Goal: Information Seeking & Learning: Learn about a topic

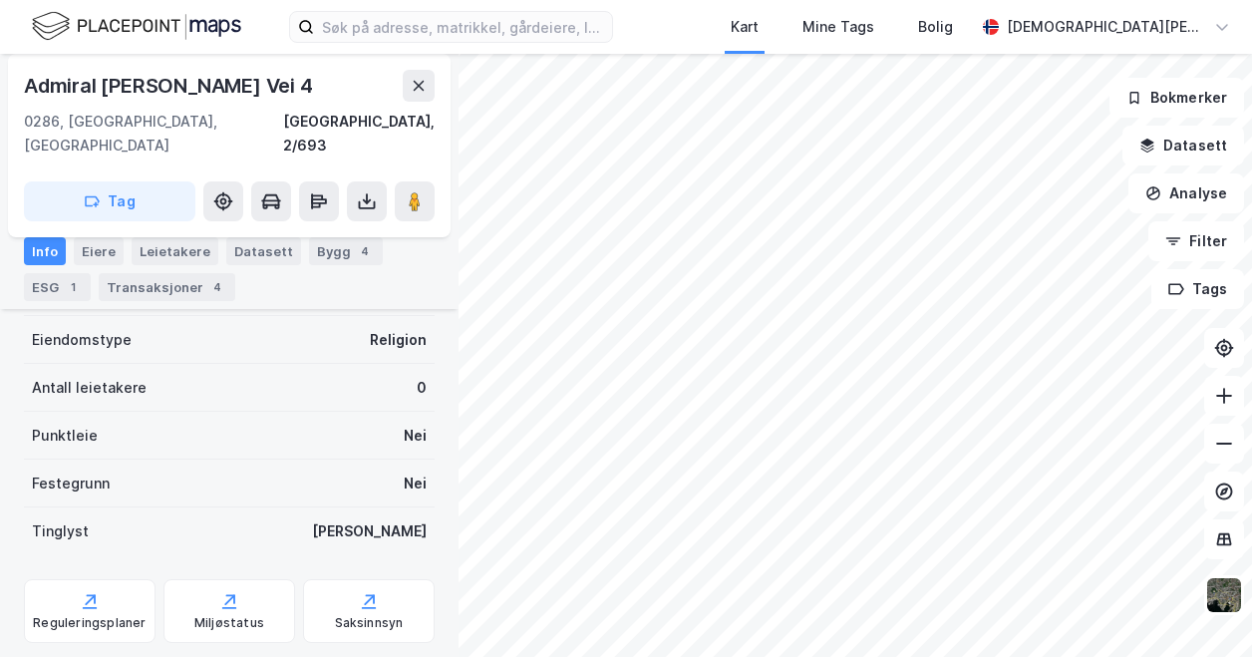
scroll to position [324, 0]
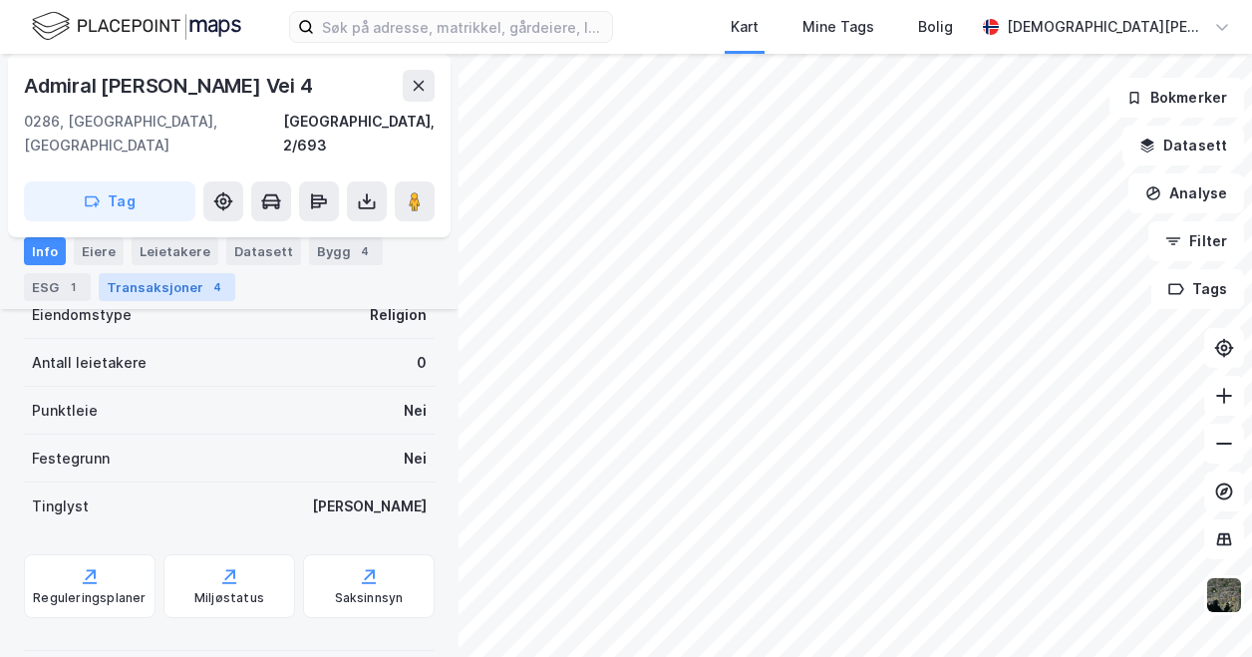
click at [191, 298] on div "Transaksjoner 4" at bounding box center [167, 287] width 137 height 28
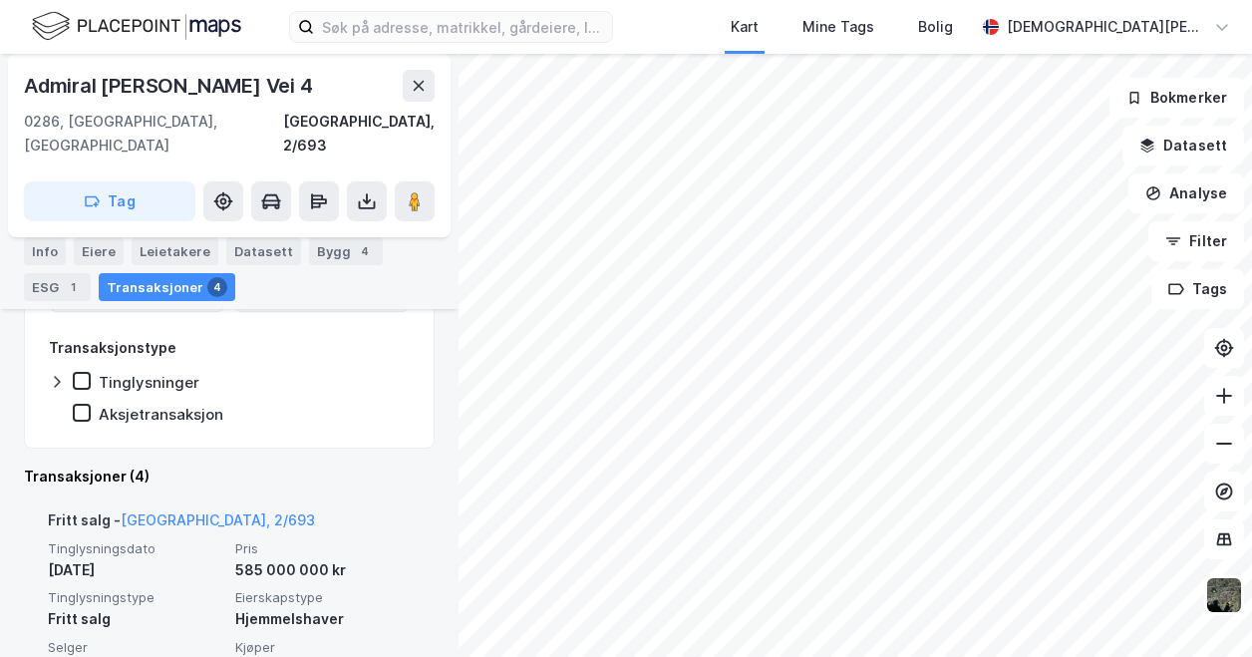
scroll to position [424, 0]
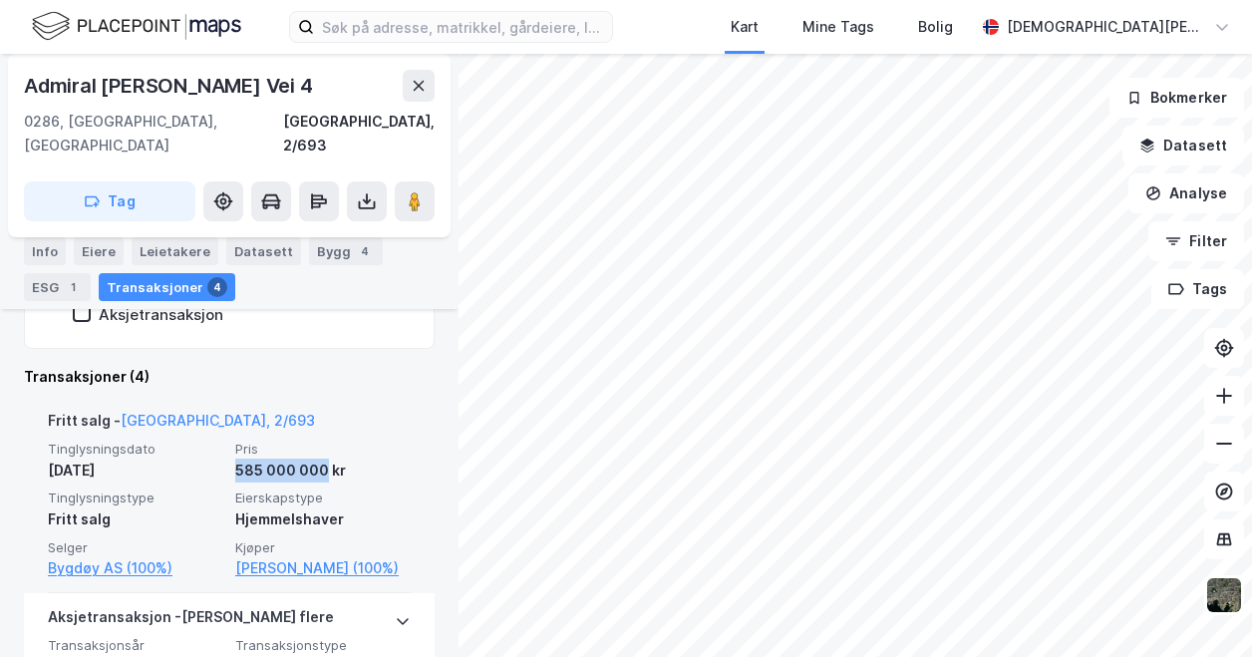
drag, startPoint x: 230, startPoint y: 447, endPoint x: 317, endPoint y: 450, distance: 86.8
click at [317, 459] on div "585 000 000 kr" at bounding box center [322, 471] width 175 height 24
click at [128, 556] on link "Bygdøy AS (100%)" at bounding box center [135, 568] width 175 height 24
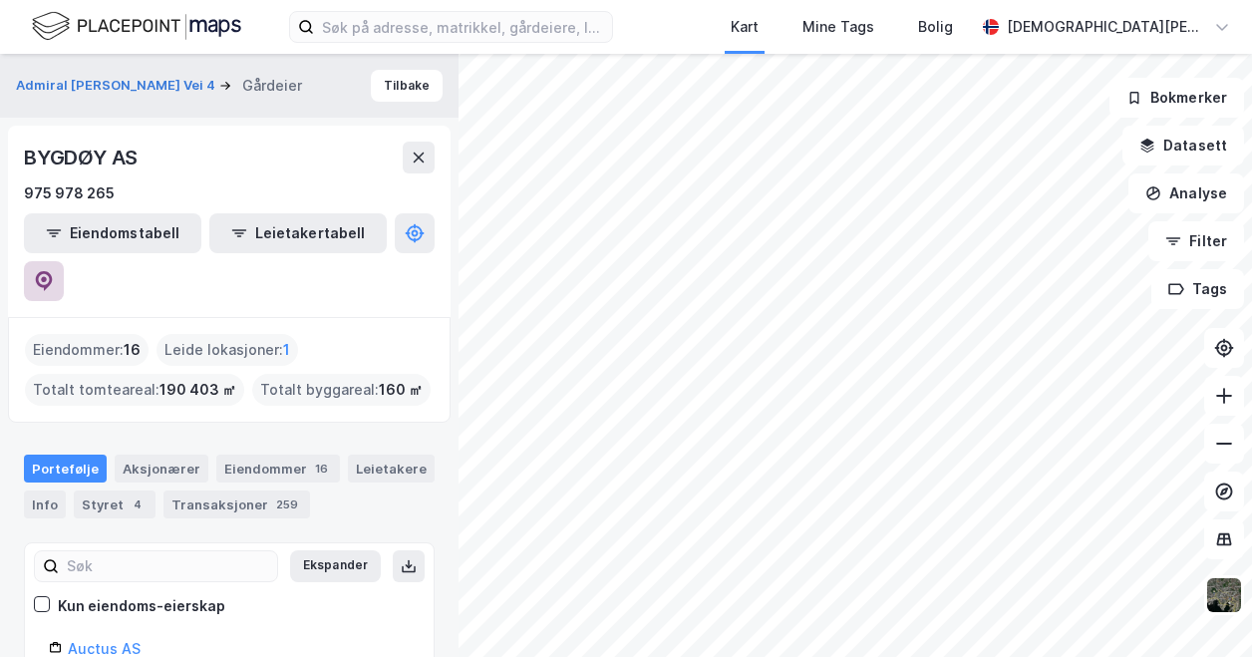
click at [53, 271] on icon at bounding box center [44, 281] width 17 height 20
click at [771, 656] on html "Kart Mine Tags Bolig [PERSON_NAME] Admiral Børresens Vei 4 Gårdeier [GEOGRAPHIC…" at bounding box center [626, 328] width 1252 height 657
click at [451, 497] on div "Admiral Børresens Vei 4 Gårdeier Tilbake [GEOGRAPHIC_DATA] AS 975 978 265 Eiend…" at bounding box center [626, 355] width 1252 height 603
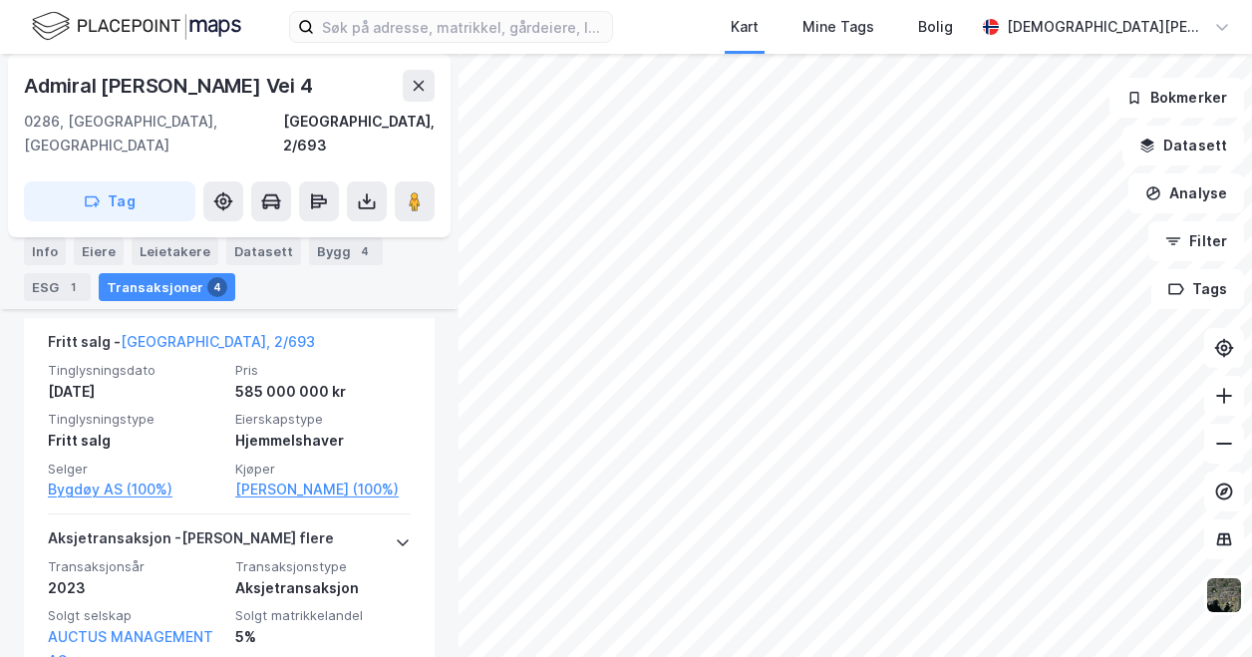
scroll to position [516, 0]
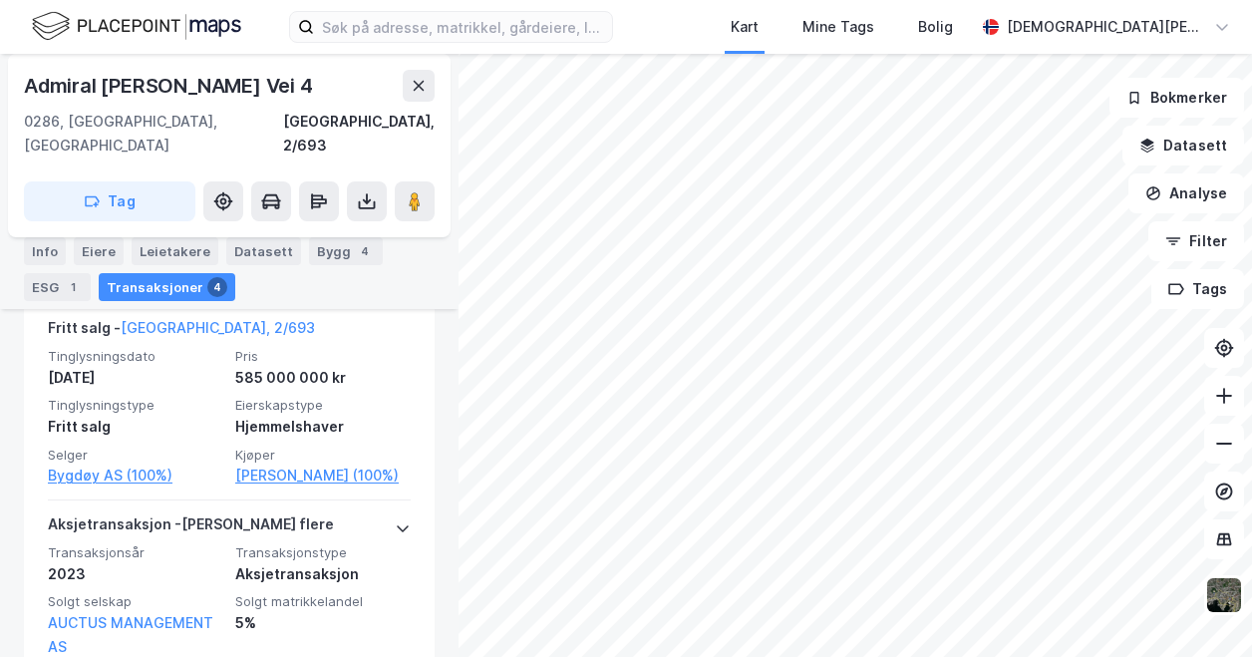
scroll to position [163, 0]
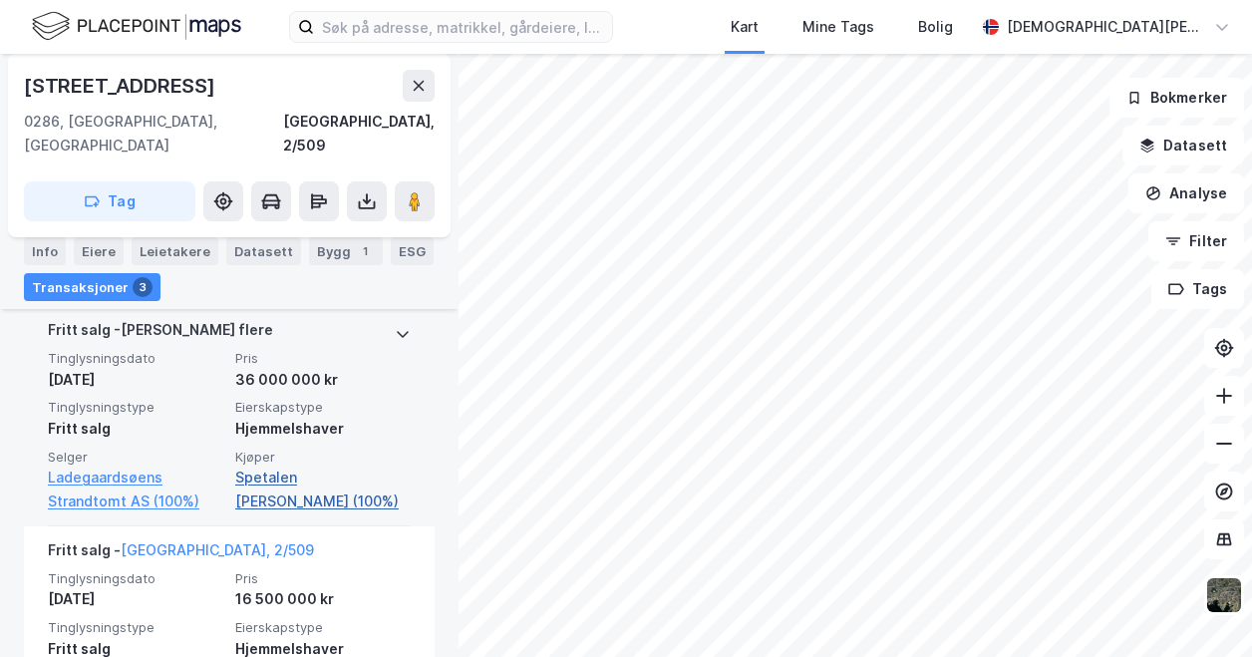
scroll to position [462, 0]
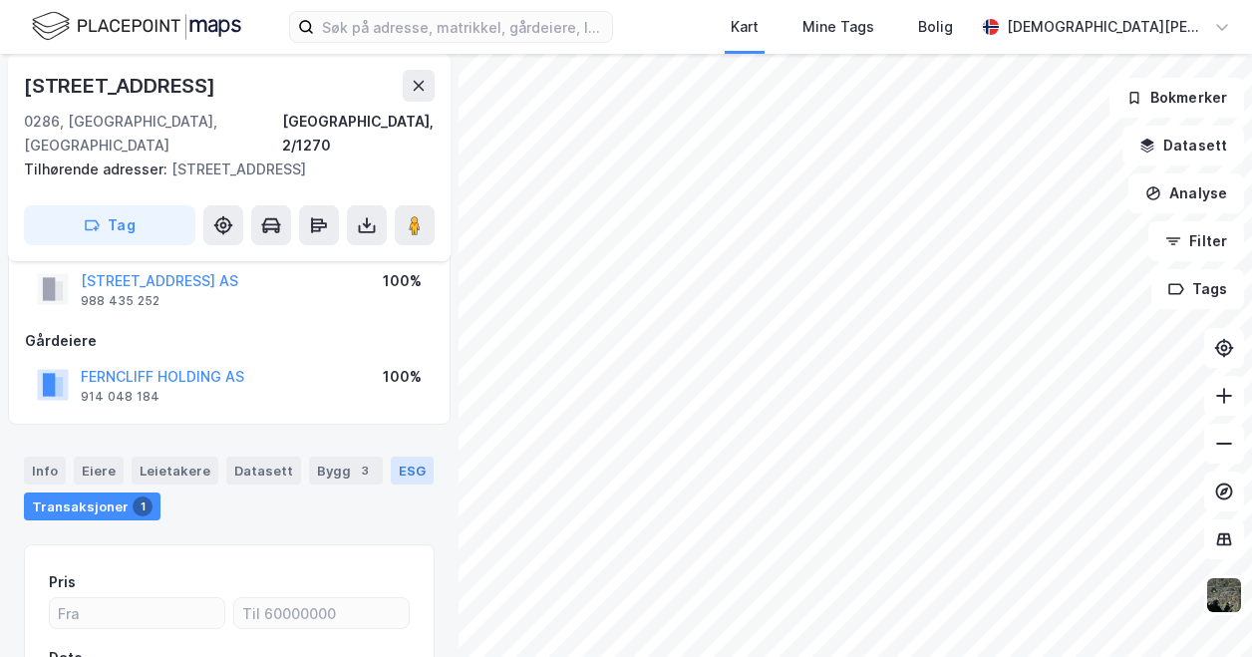
scroll to position [10, 0]
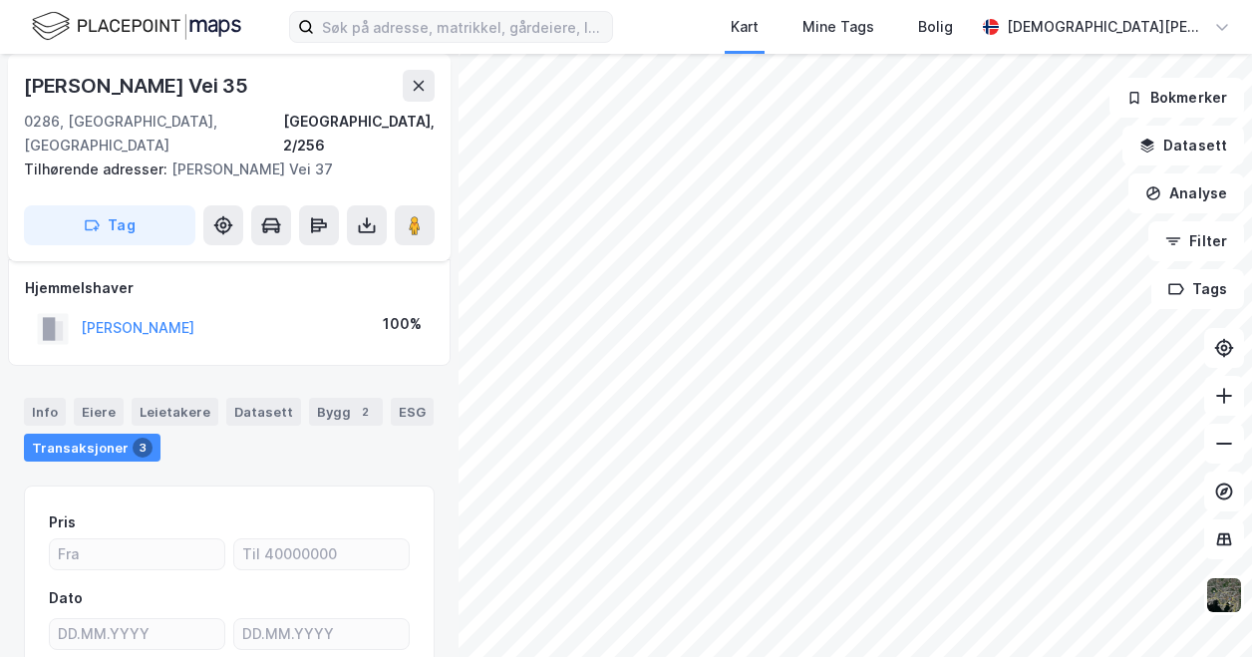
scroll to position [10, 0]
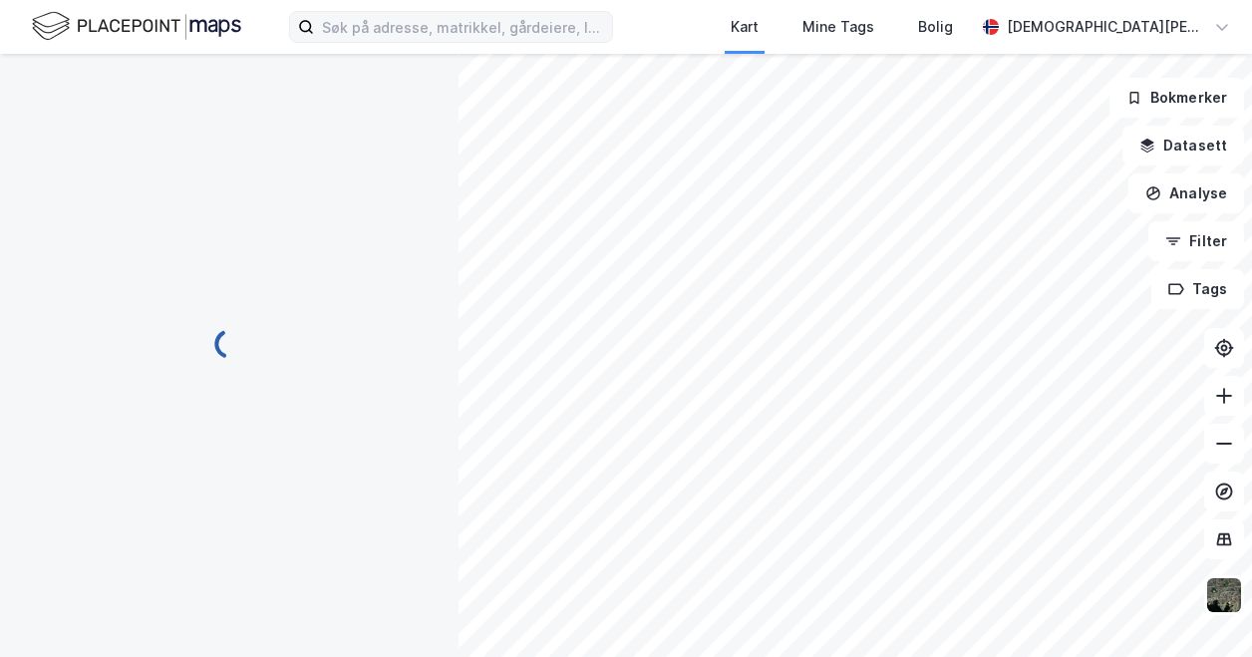
scroll to position [10, 0]
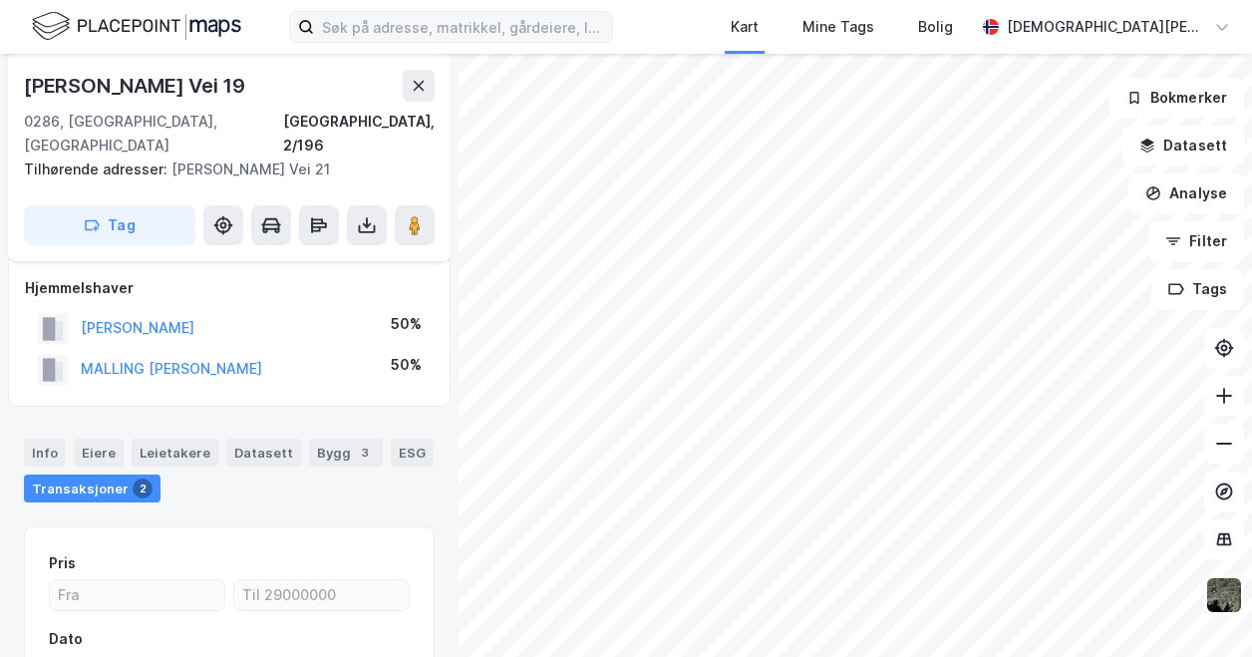
scroll to position [10, 0]
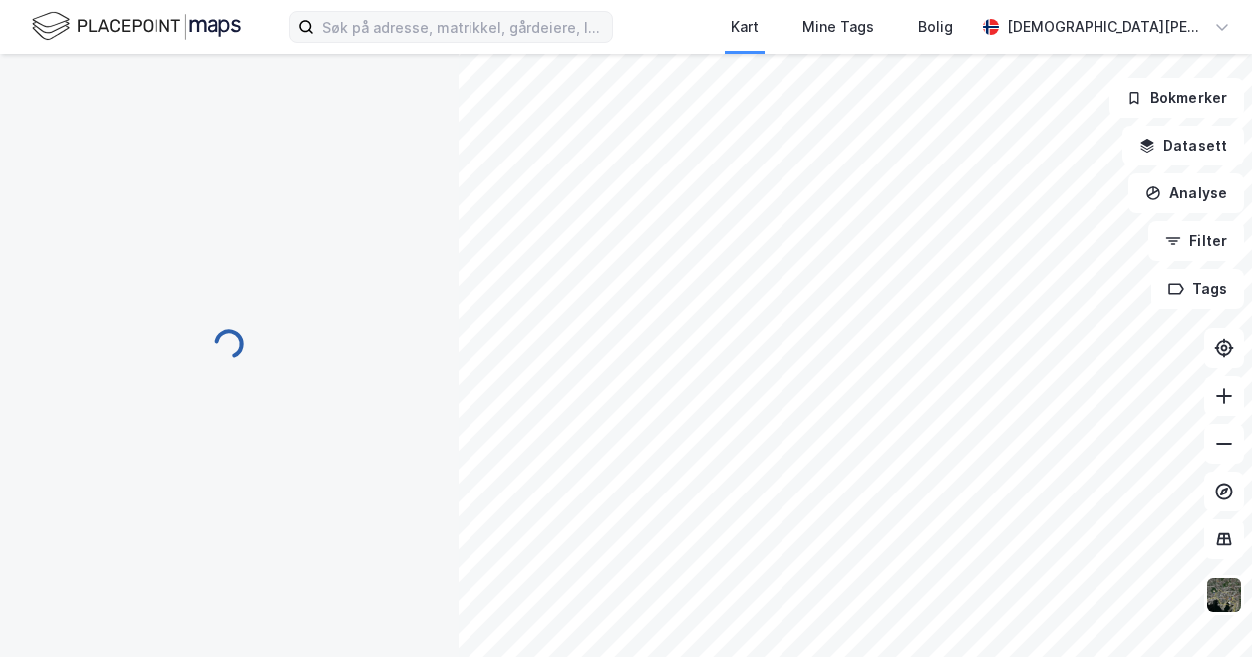
scroll to position [10, 0]
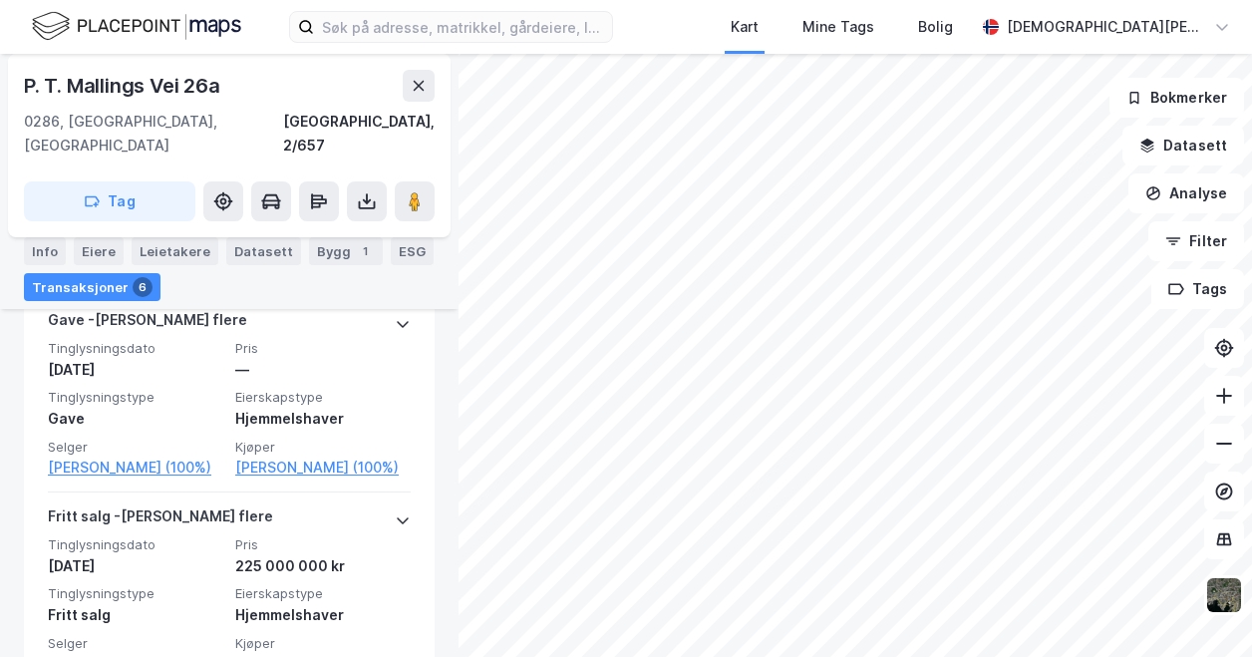
scroll to position [562, 0]
